Goal: Navigation & Orientation: Understand site structure

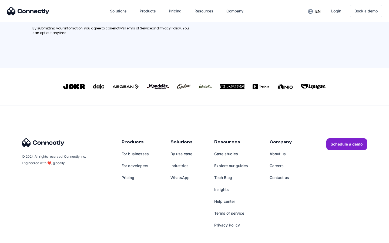
scroll to position [243, 0]
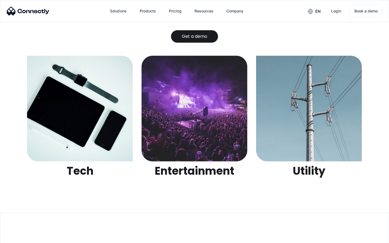
scroll to position [1705, 0]
